Goal: Find contact information: Find contact information

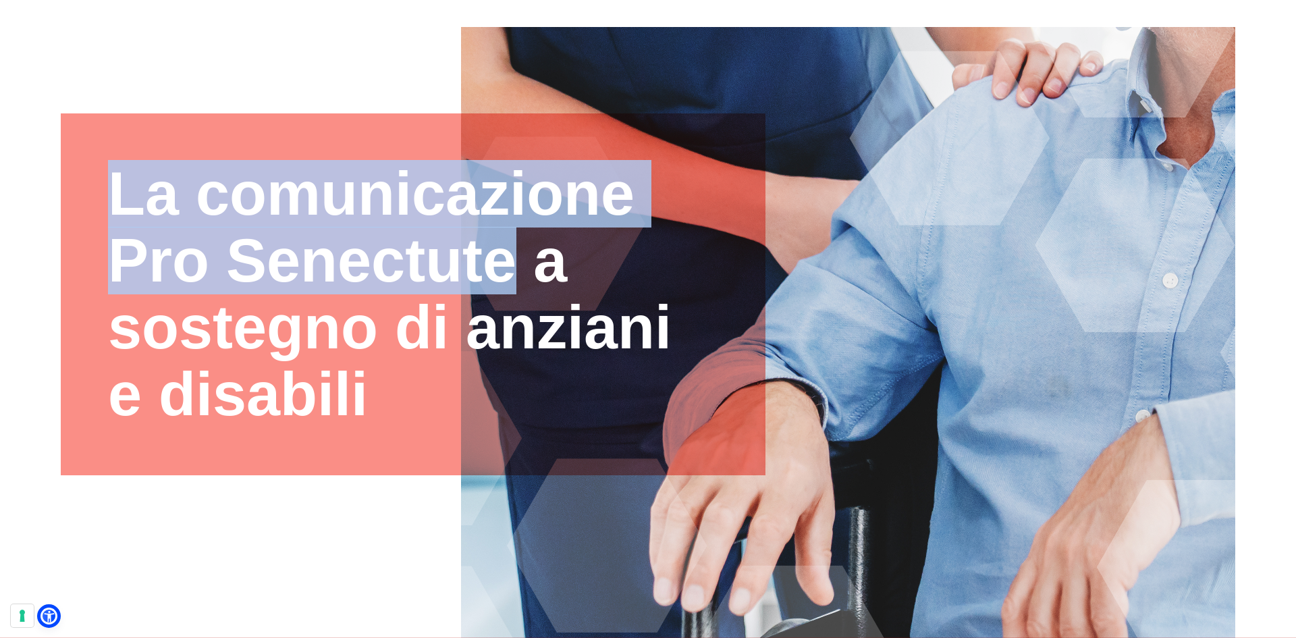
drag, startPoint x: 512, startPoint y: 259, endPoint x: 107, endPoint y: 264, distance: 405.7
click at [107, 264] on div "La comunicazione Pro Senectute a sostegno di anziani e disabili" at bounding box center [413, 294] width 705 height 362
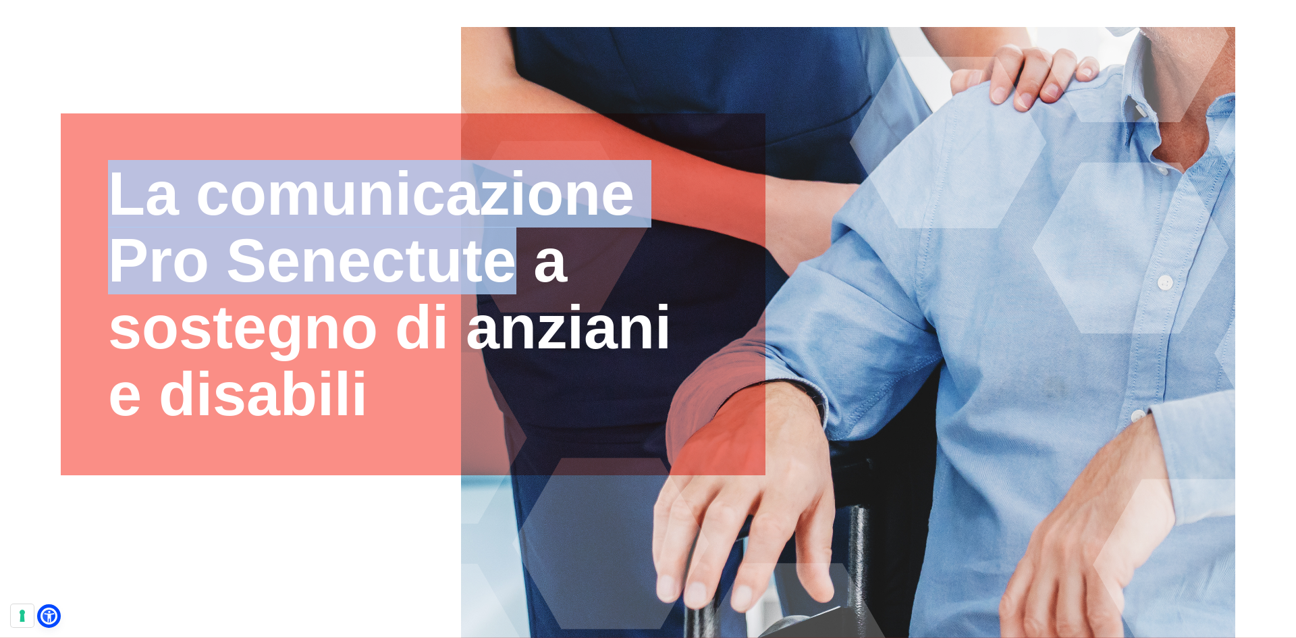
click at [115, 269] on h1 "La comunicazione Pro Senectute a sostegno di anziani e disabili" at bounding box center [413, 294] width 610 height 267
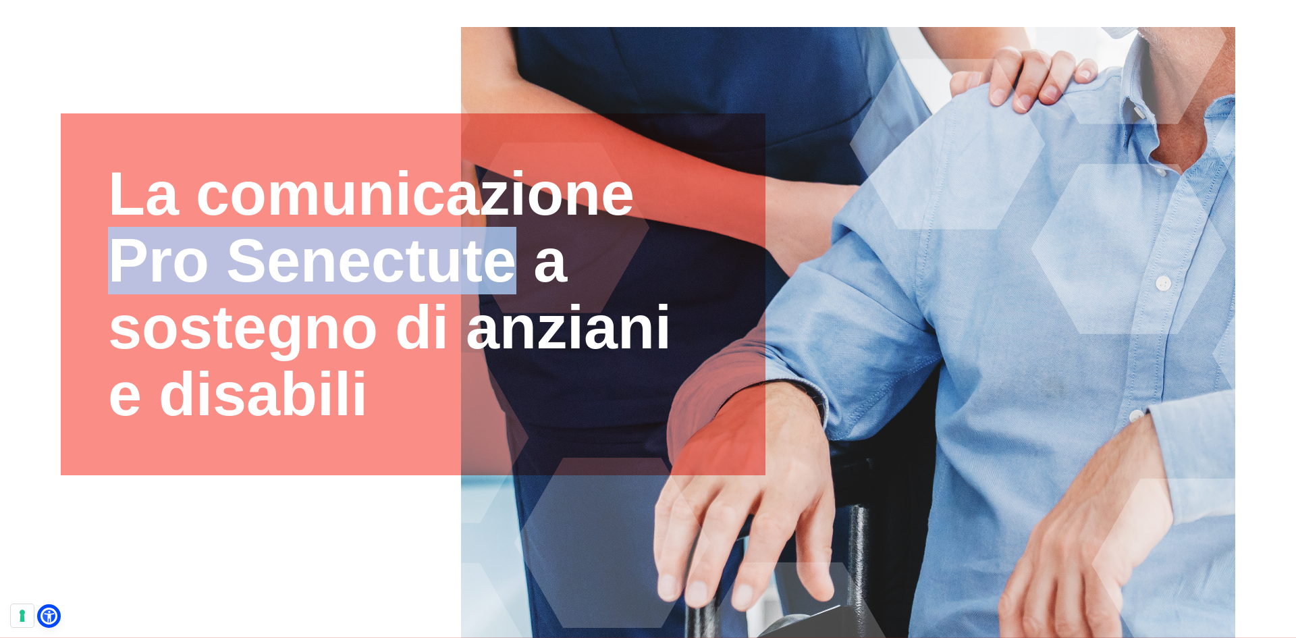
drag, startPoint x: 115, startPoint y: 269, endPoint x: 418, endPoint y: 268, distance: 303.1
click at [418, 268] on h1 "La comunicazione Pro Senectute a sostegno di anziani e disabili" at bounding box center [413, 294] width 610 height 267
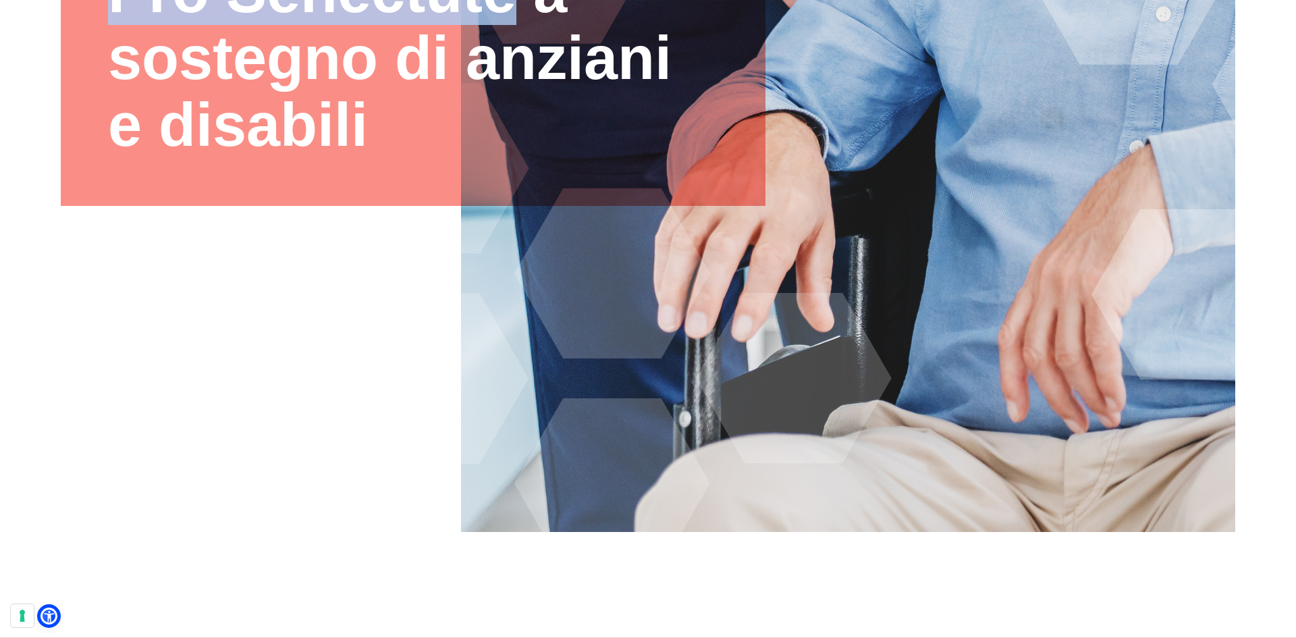
scroll to position [405, 0]
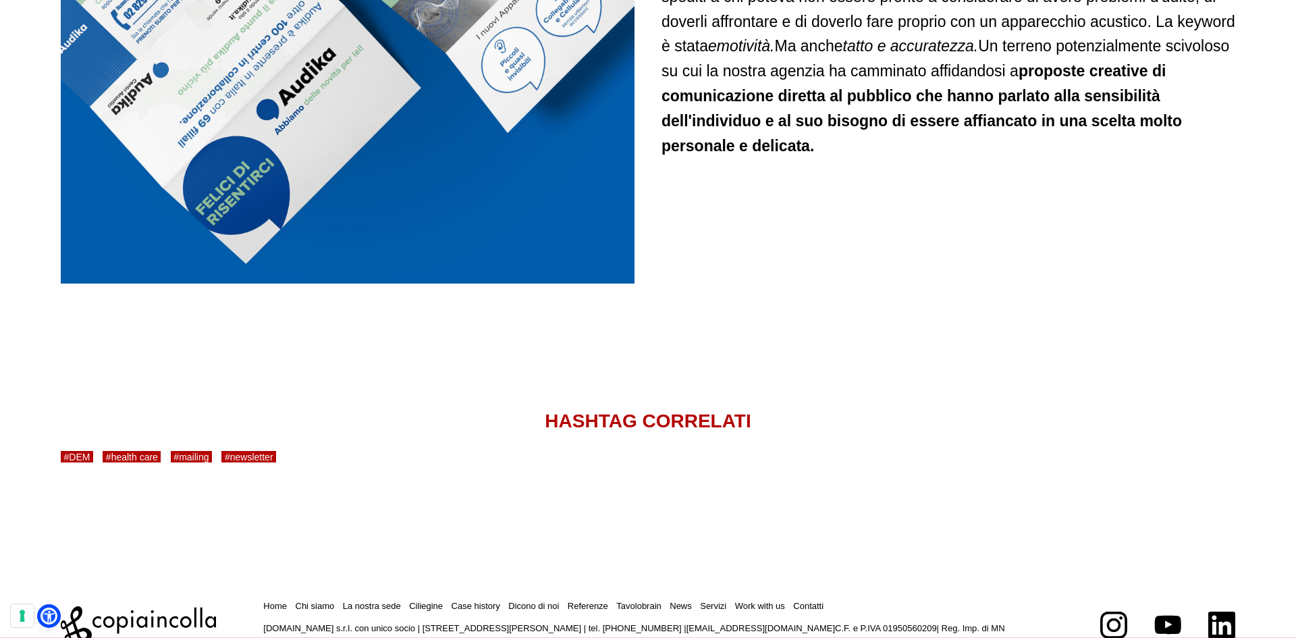
scroll to position [2377, 0]
click at [875, 621] on p "copiaincolla.com s.r.l. con unico socio | via Bachelet, 12 | 46051 San Giorgio …" at bounding box center [658, 635] width 790 height 28
copy p "01950560209"
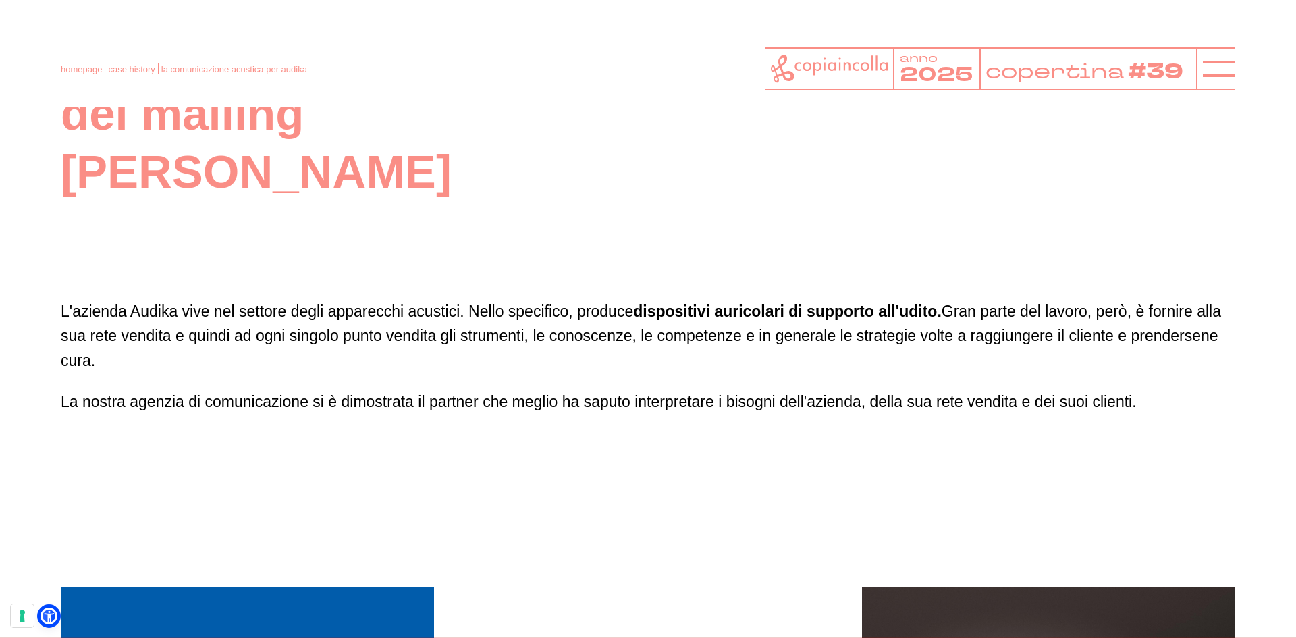
scroll to position [1027, 0]
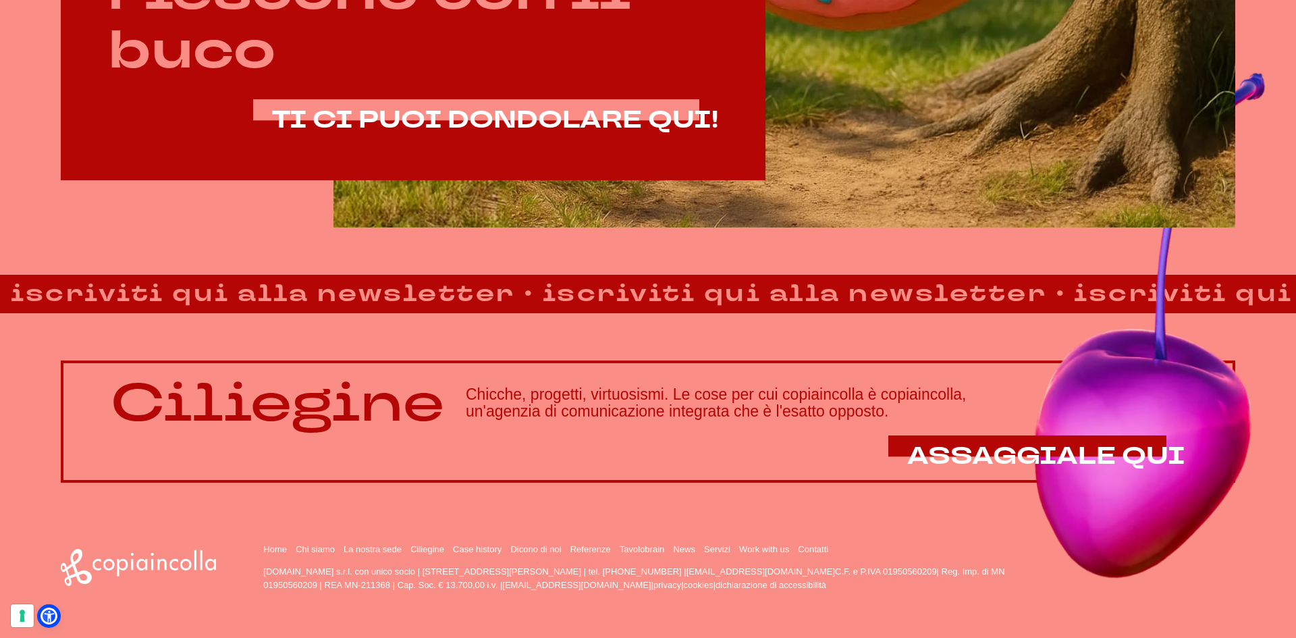
scroll to position [1134, 0]
